Goal: Book appointment/travel/reservation

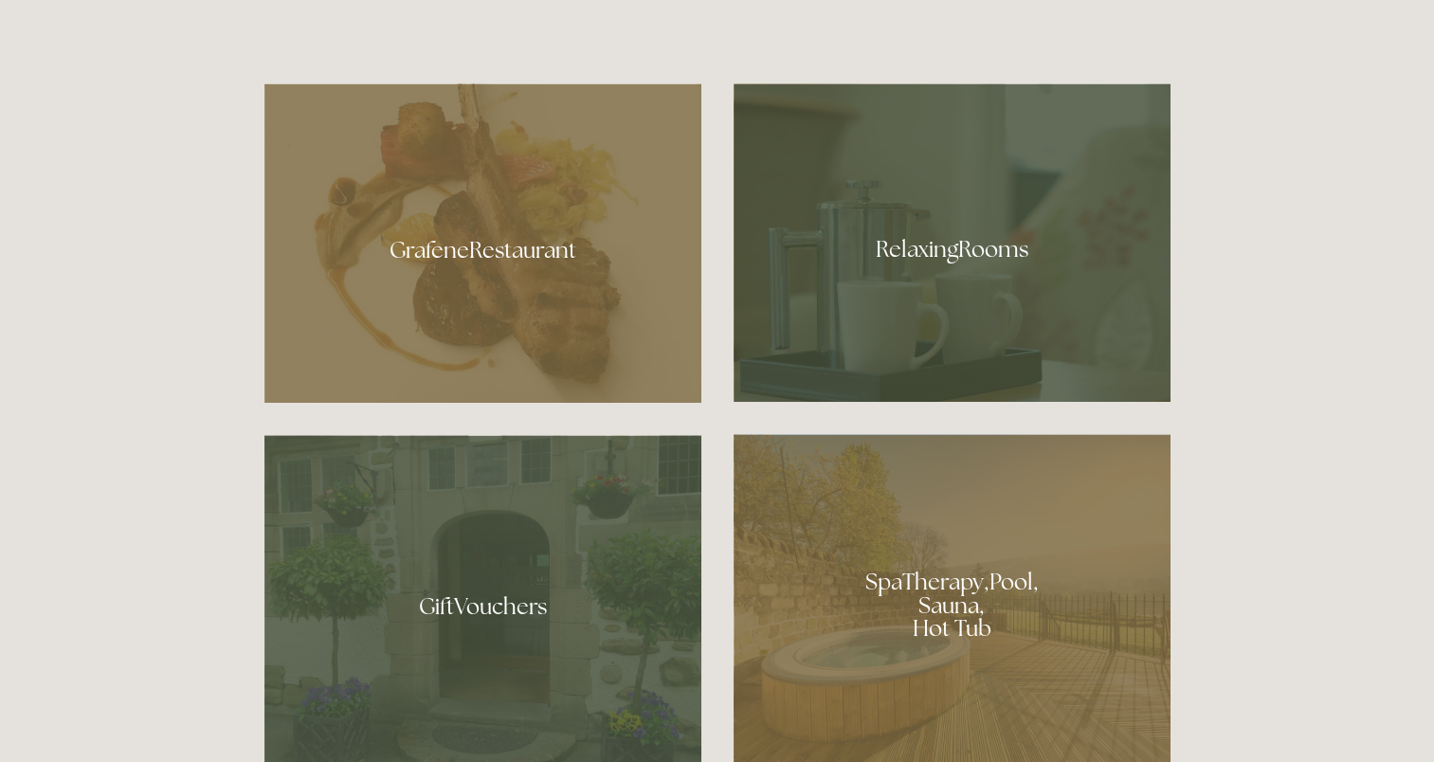
scroll to position [1175, 0]
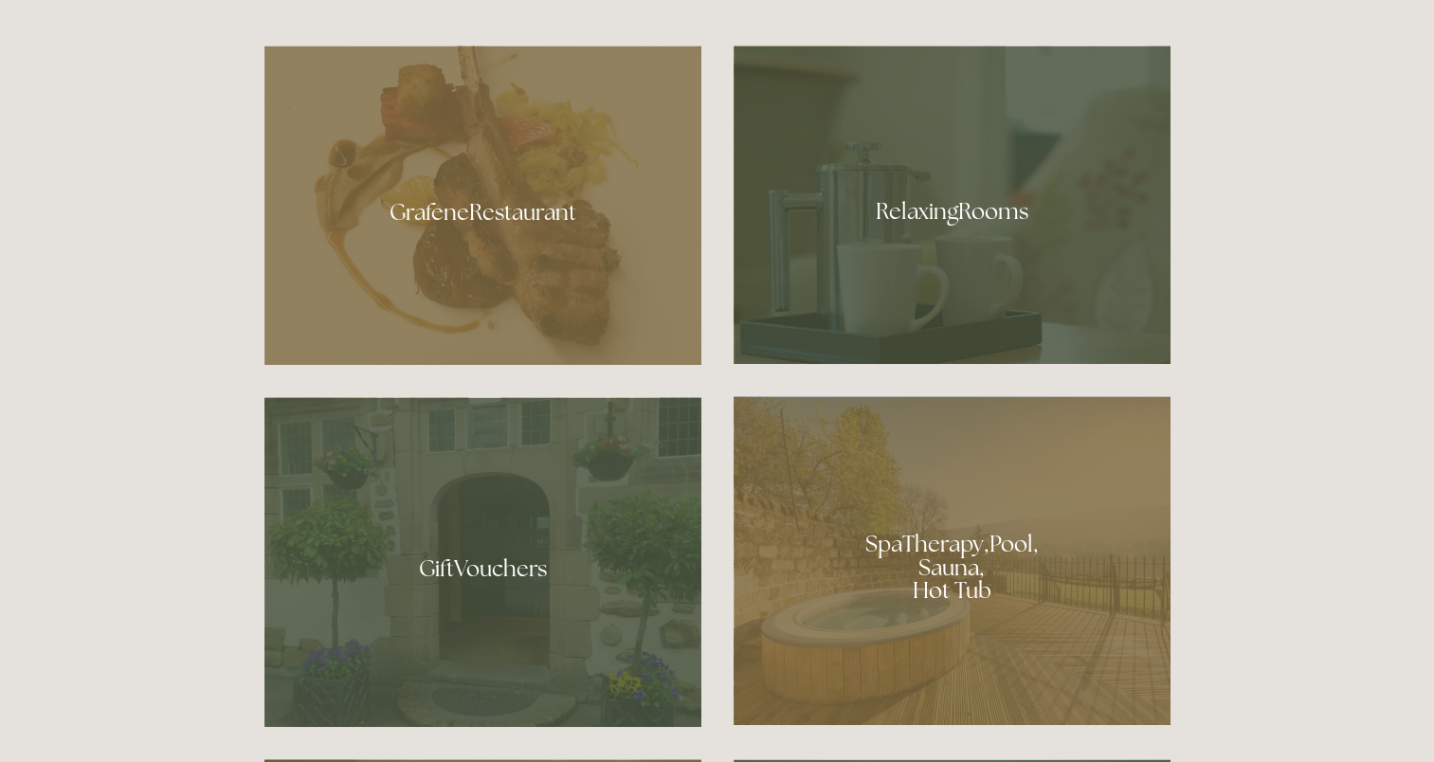
click at [500, 210] on div at bounding box center [482, 204] width 437 height 319
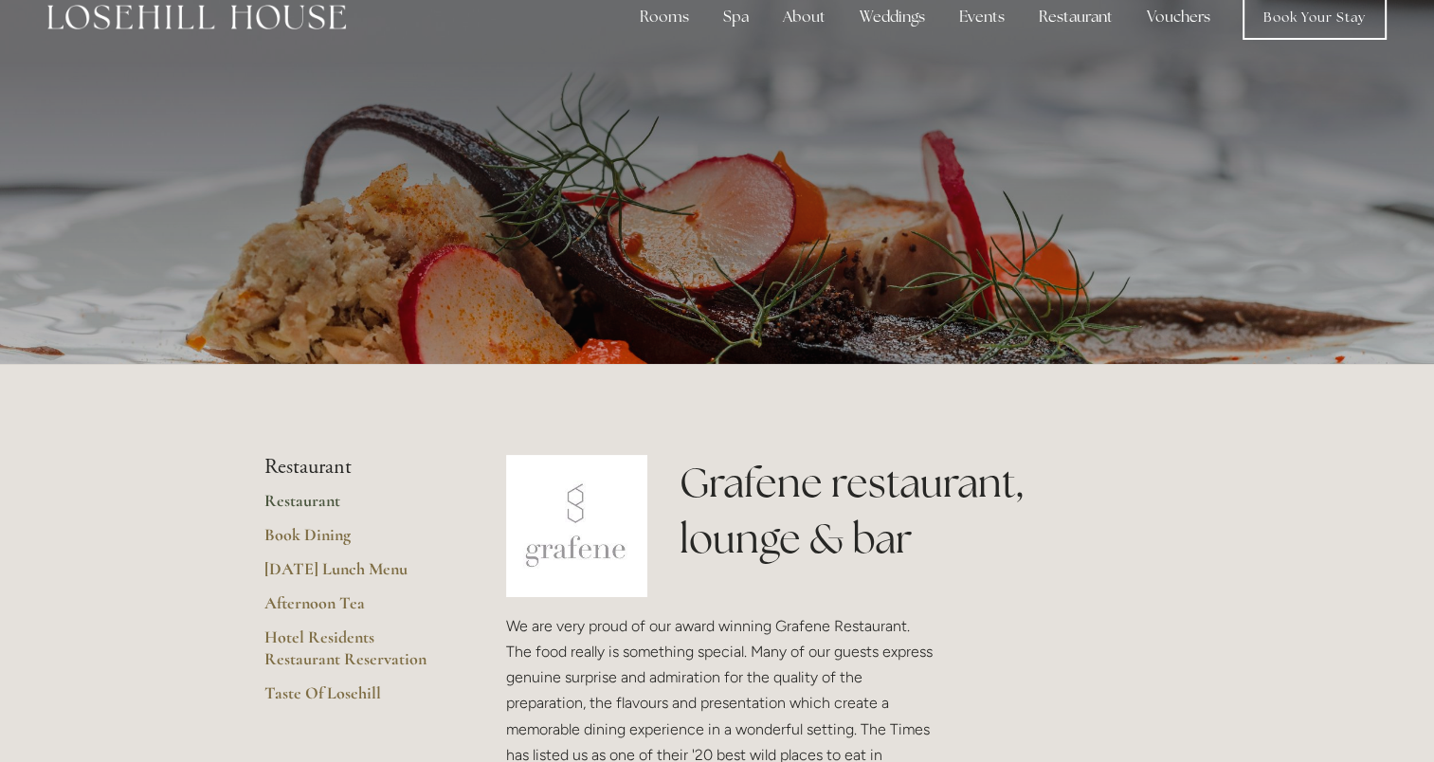
scroll to position [38, 0]
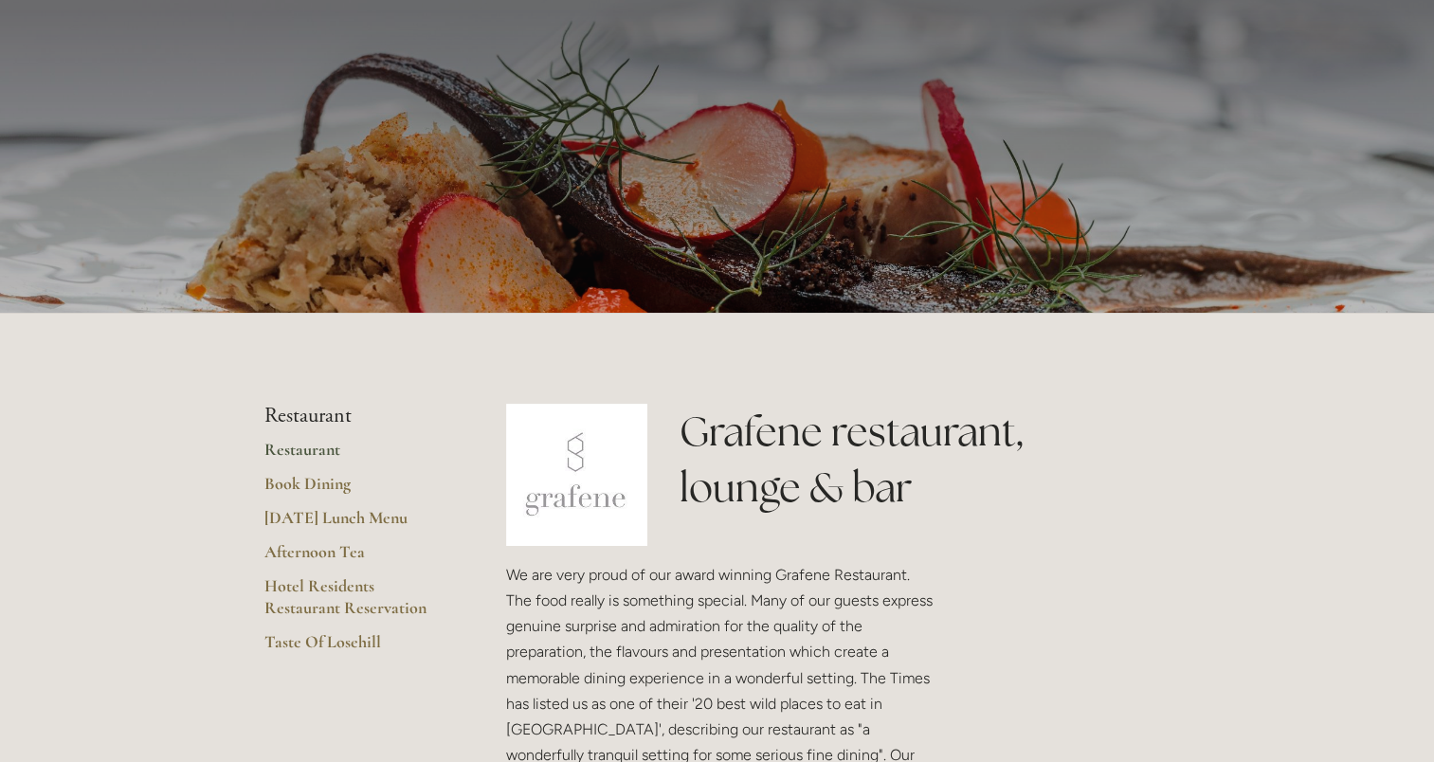
scroll to position [0, 0]
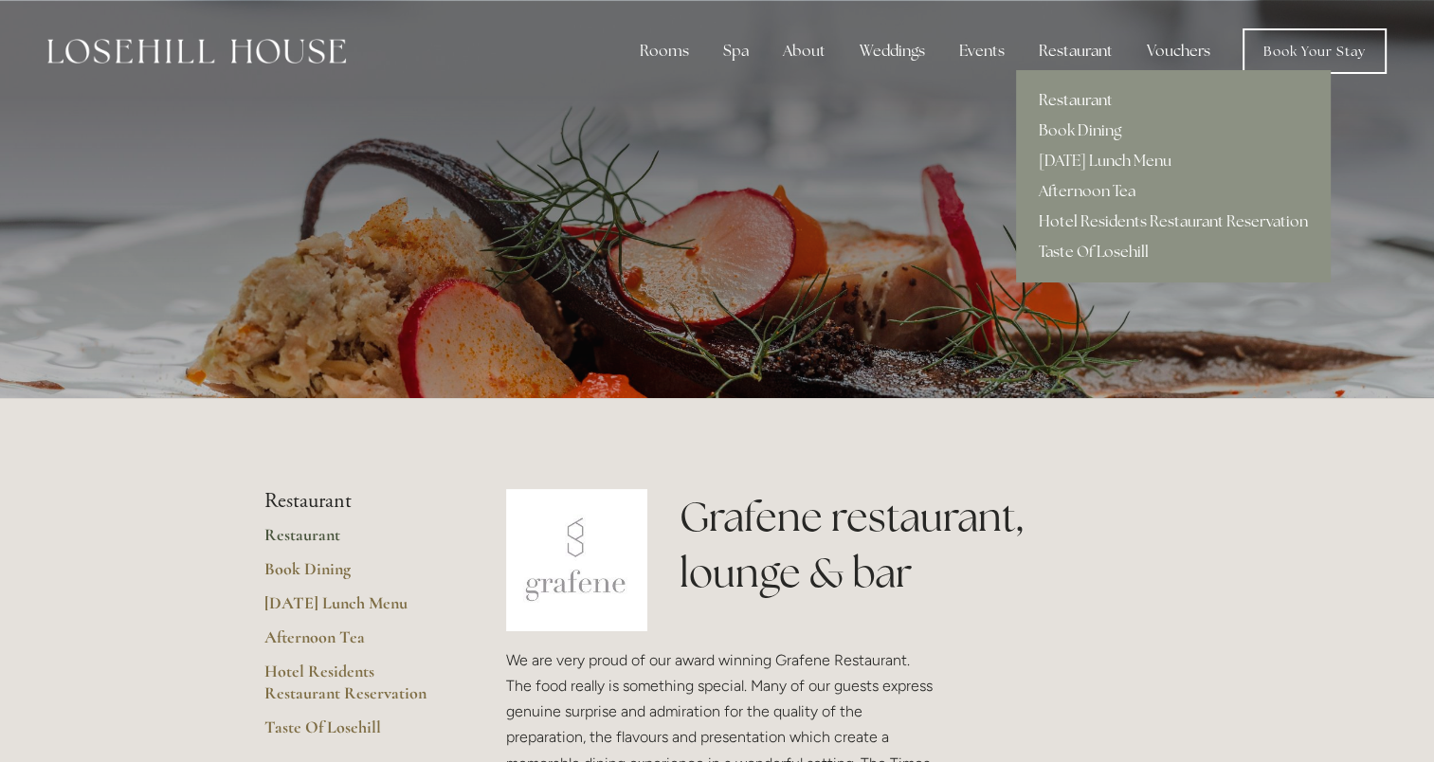
click at [1065, 105] on link "Restaurant" at bounding box center [1173, 100] width 315 height 30
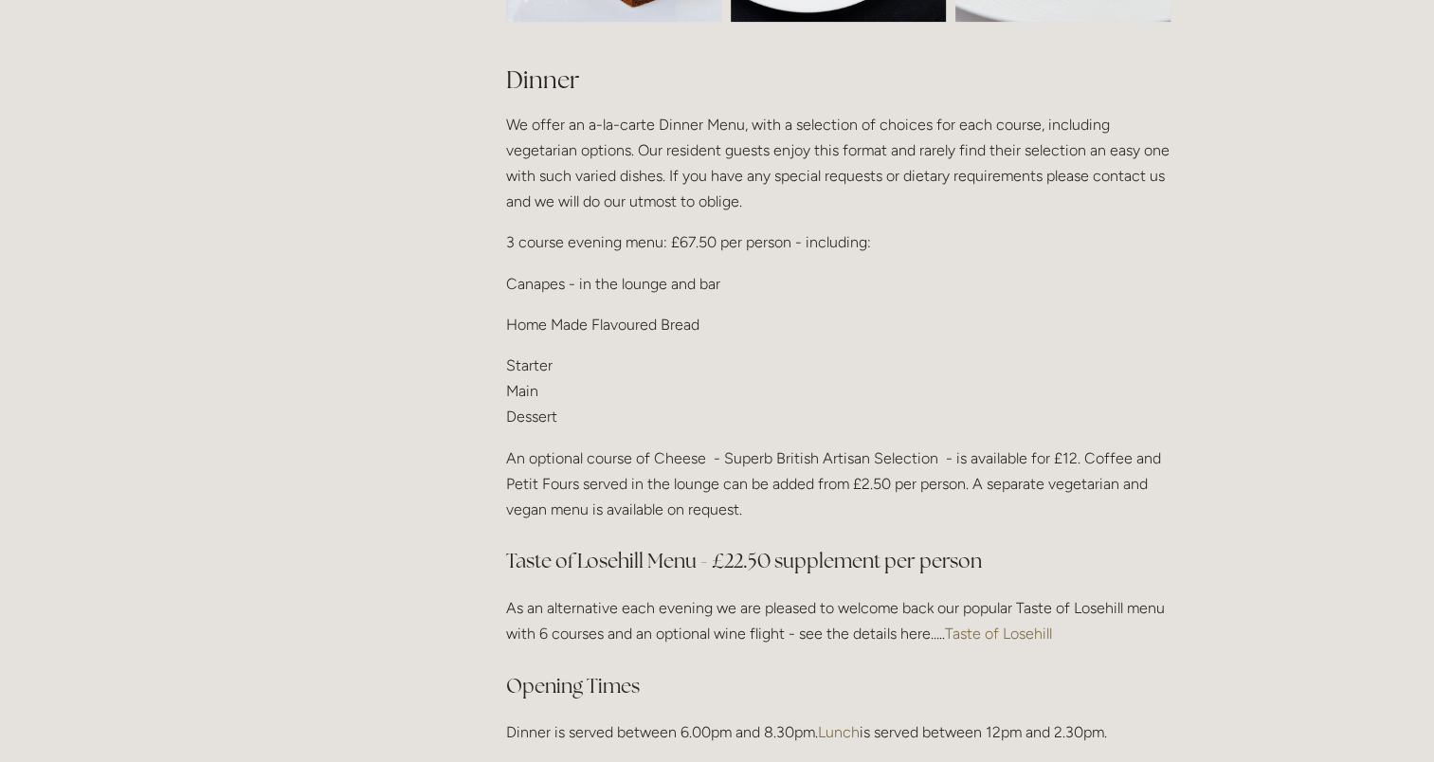
scroll to position [2313, 0]
click at [973, 623] on link "Taste of Losehill" at bounding box center [998, 632] width 107 height 18
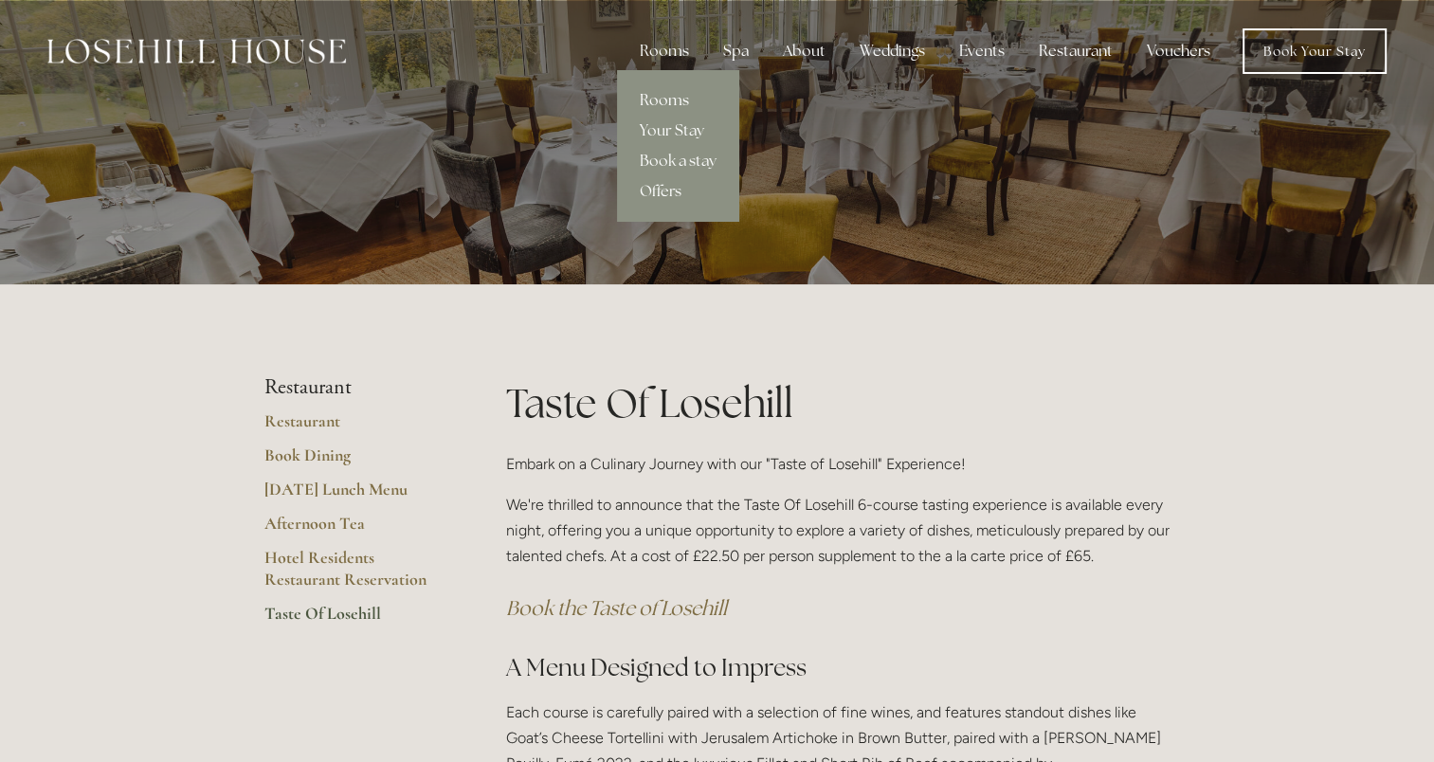
click at [666, 100] on link "Rooms" at bounding box center [678, 100] width 122 height 30
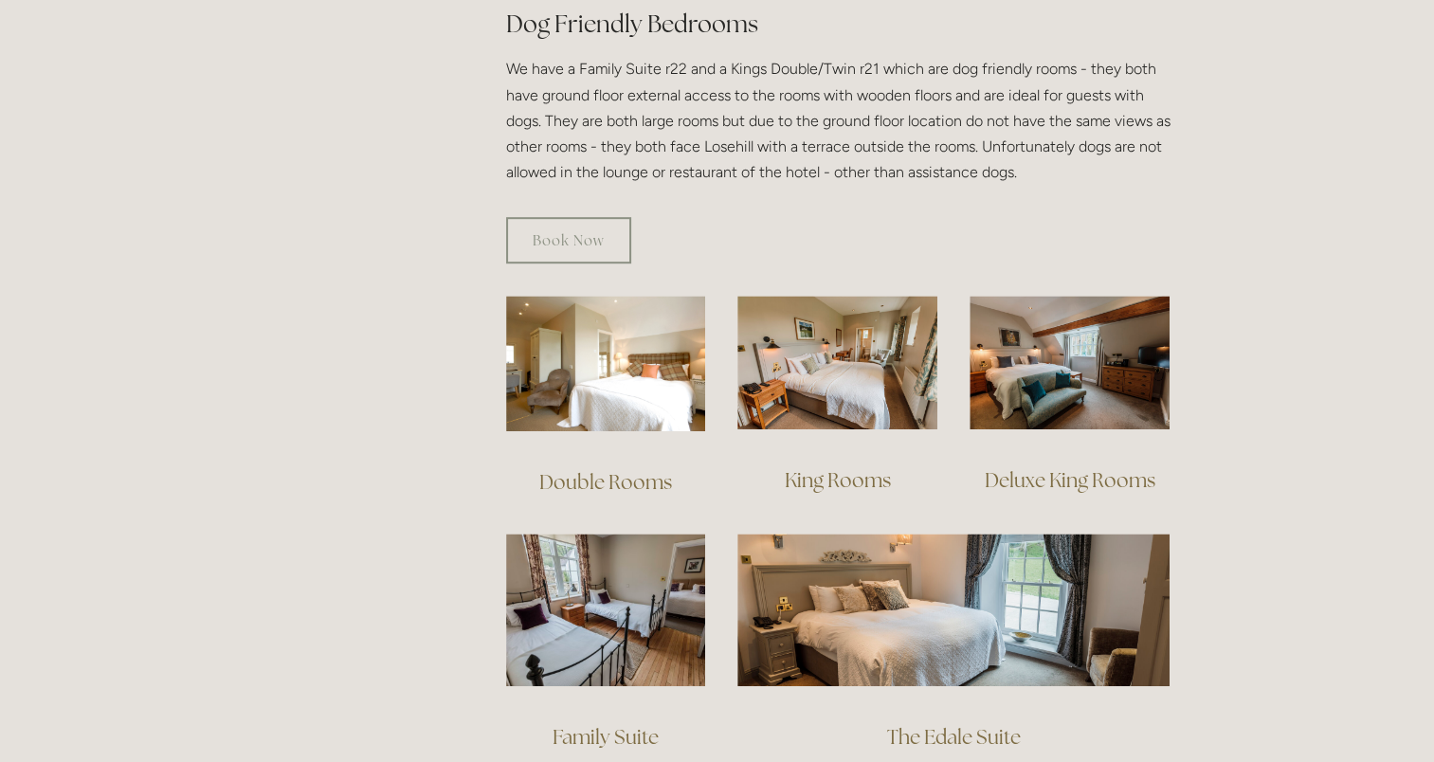
scroll to position [1100, 0]
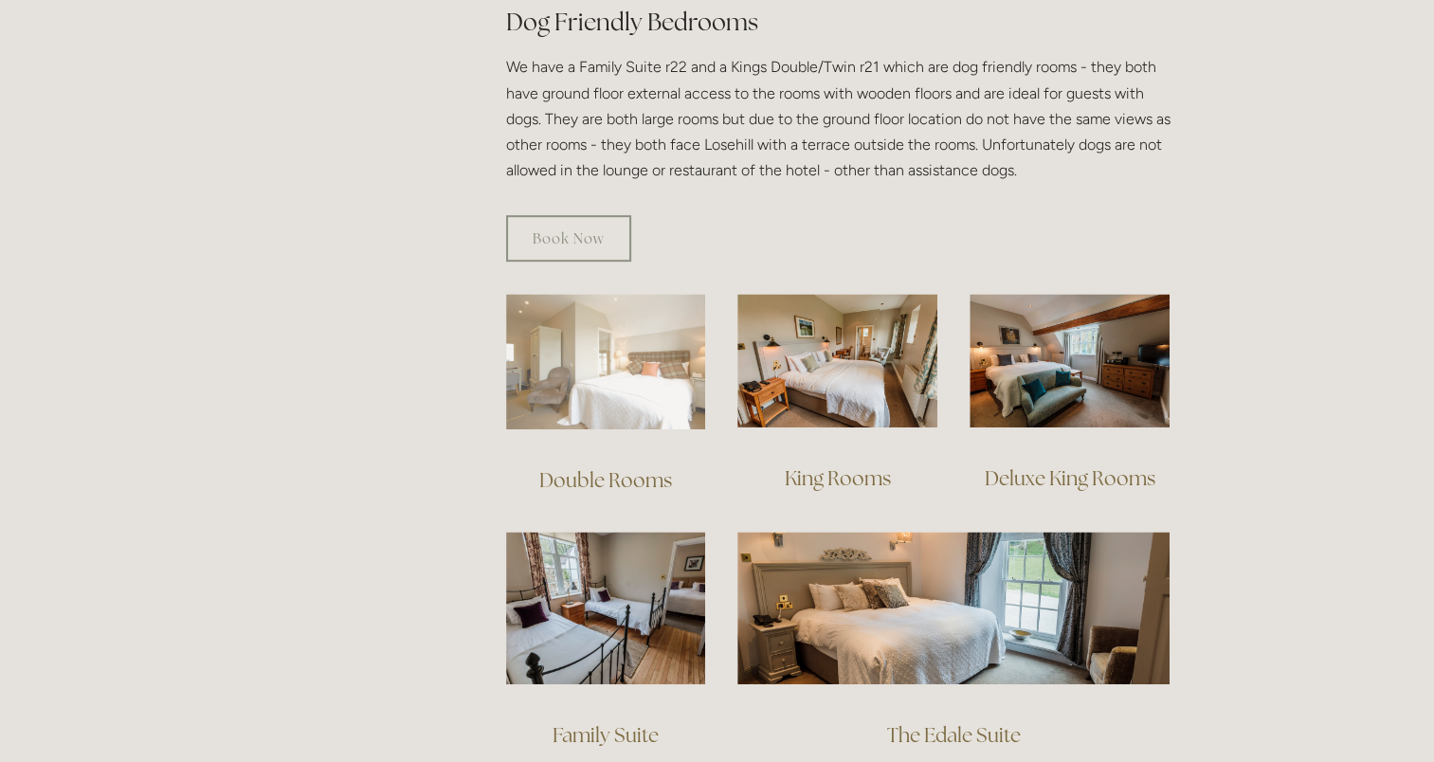
click at [646, 377] on img at bounding box center [606, 362] width 200 height 136
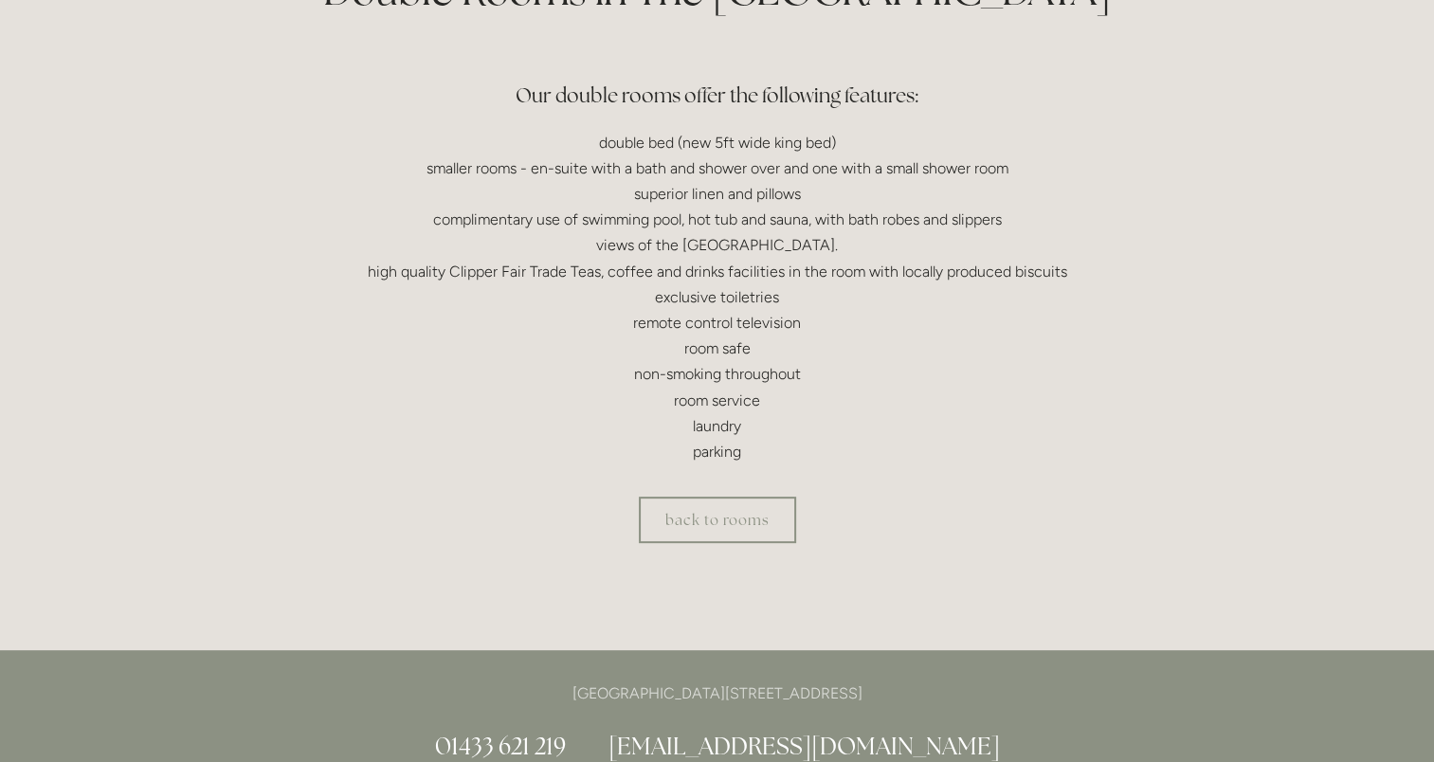
scroll to position [531, 0]
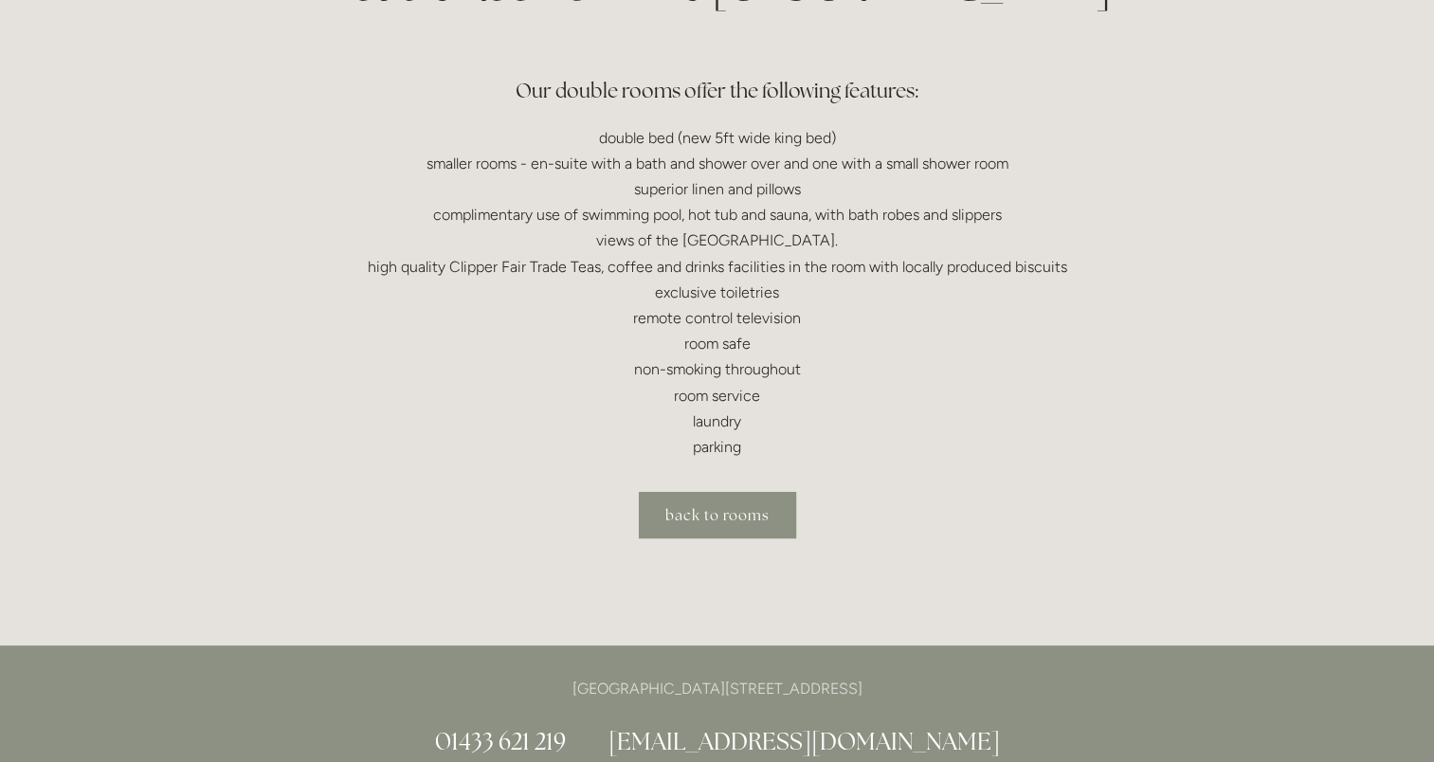
click at [719, 512] on link "back to rooms" at bounding box center [717, 515] width 157 height 46
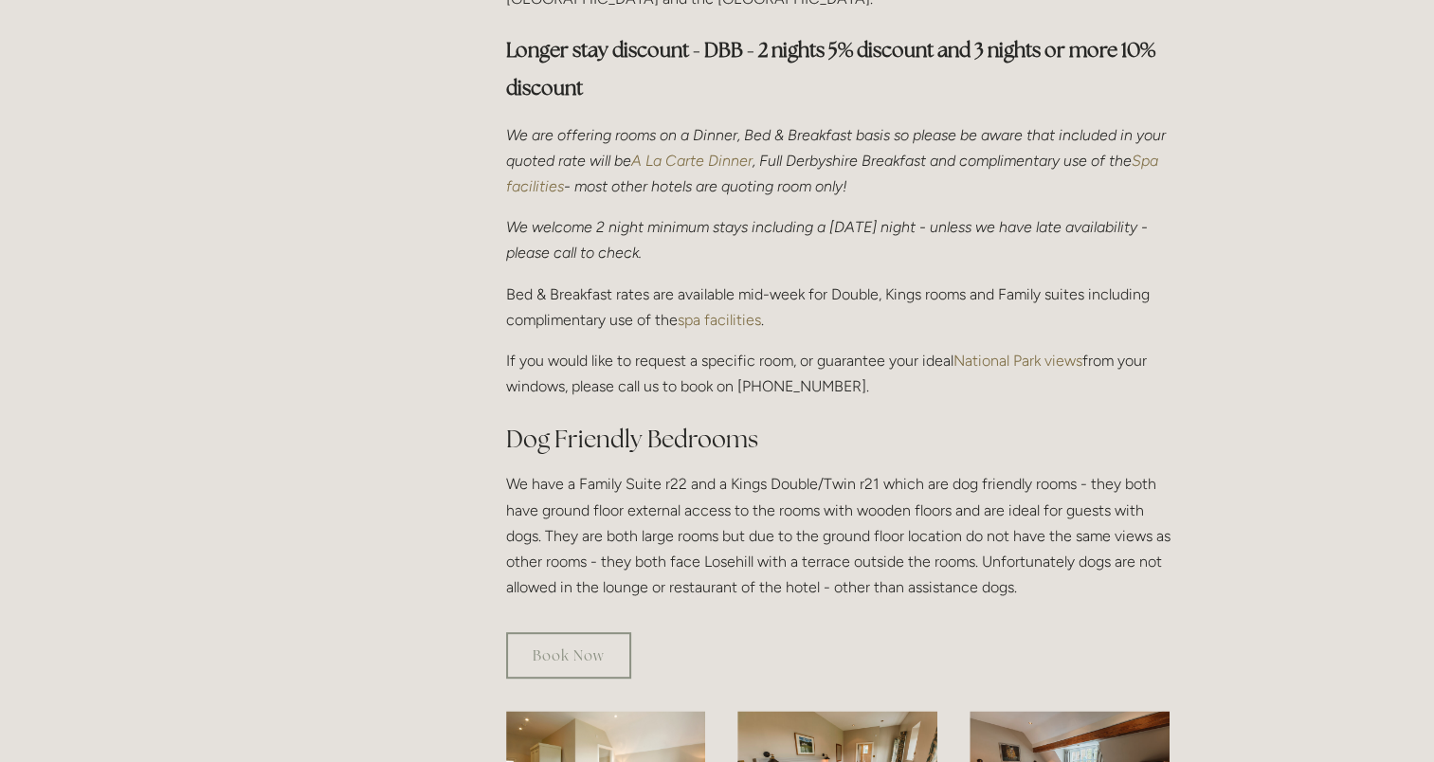
scroll to position [720, 0]
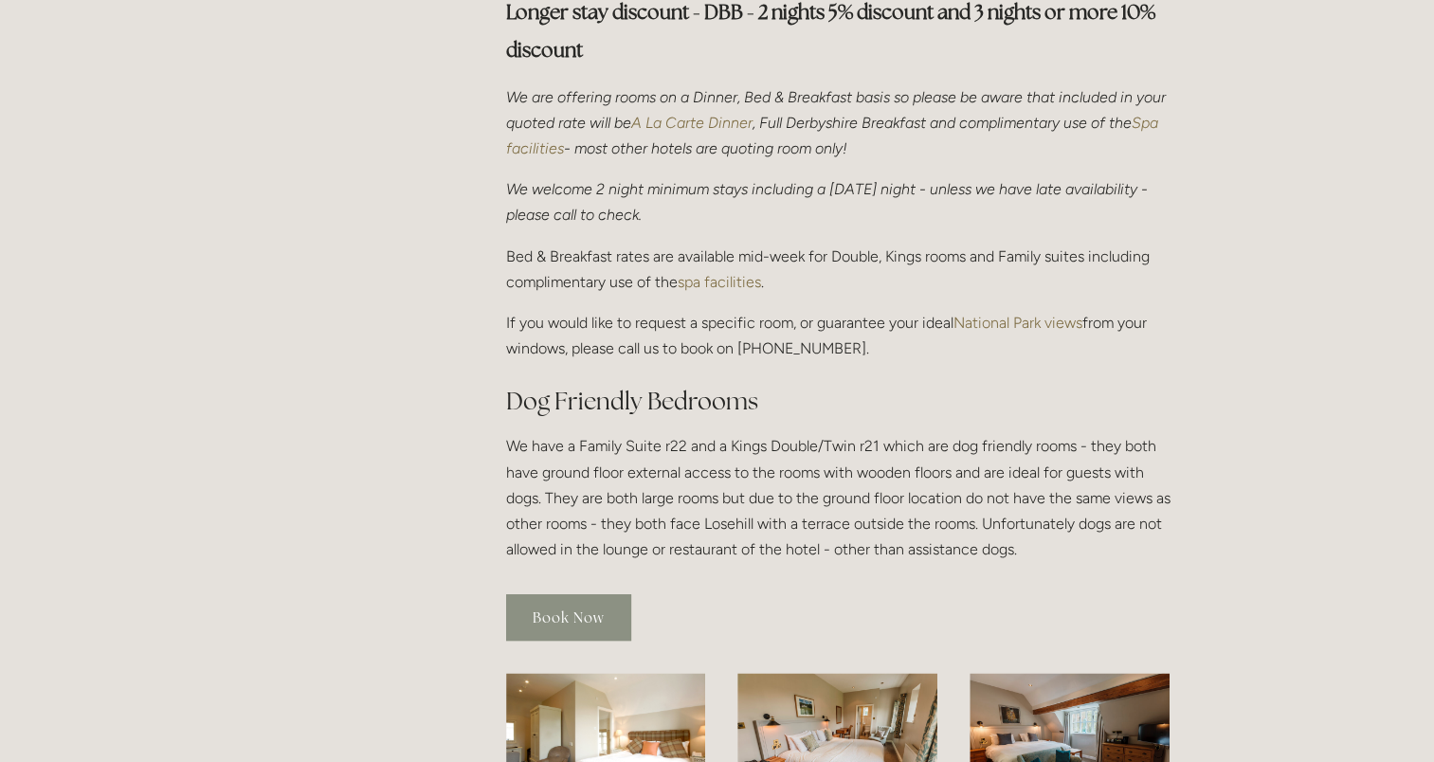
click at [573, 594] on link "Book Now" at bounding box center [568, 617] width 125 height 46
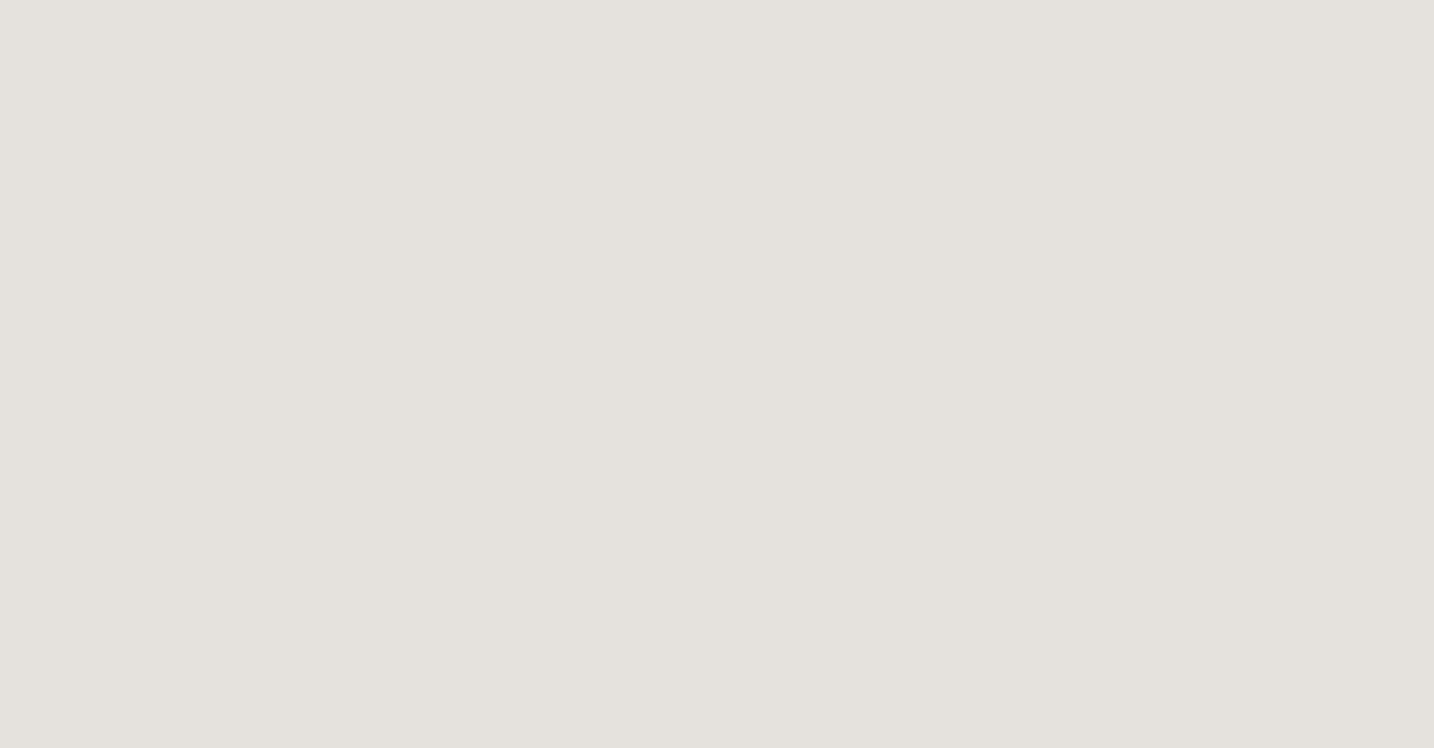
scroll to position [1467, 0]
